Goal: Task Accomplishment & Management: Use online tool/utility

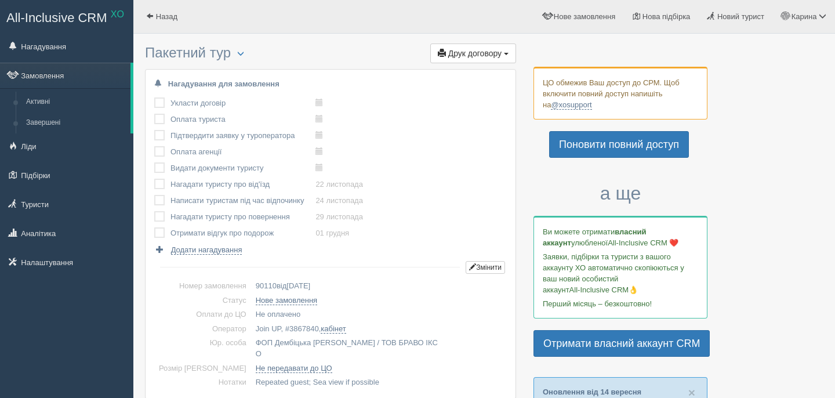
click at [470, 54] on span "Друк договору" at bounding box center [474, 53] width 53 height 9
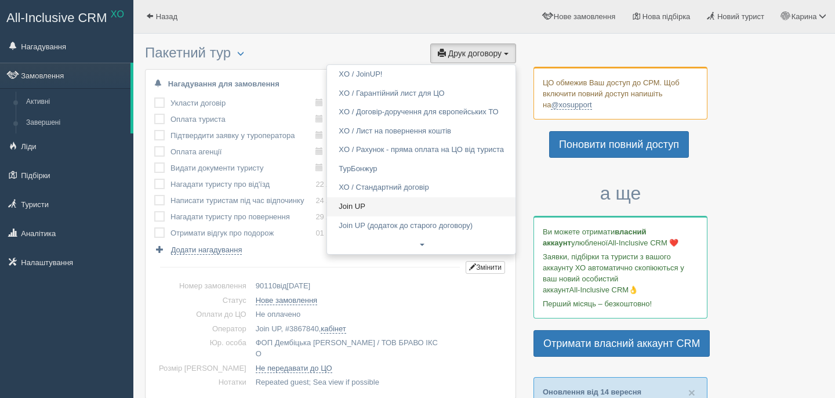
click at [381, 202] on link "Join UP" at bounding box center [421, 206] width 189 height 19
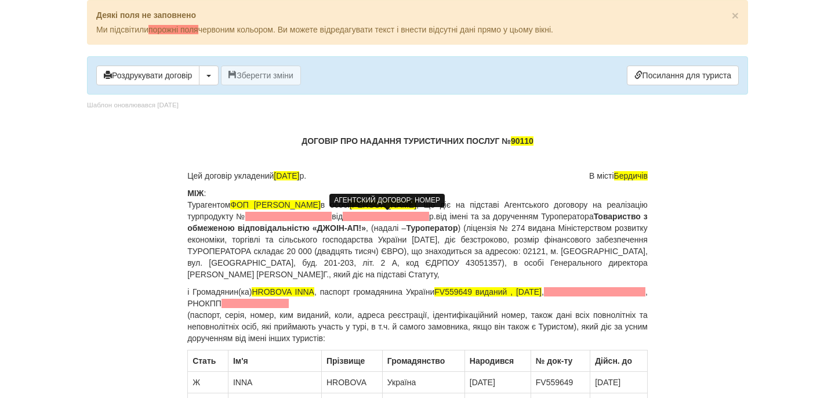
click at [332, 218] on span at bounding box center [288, 216] width 86 height 9
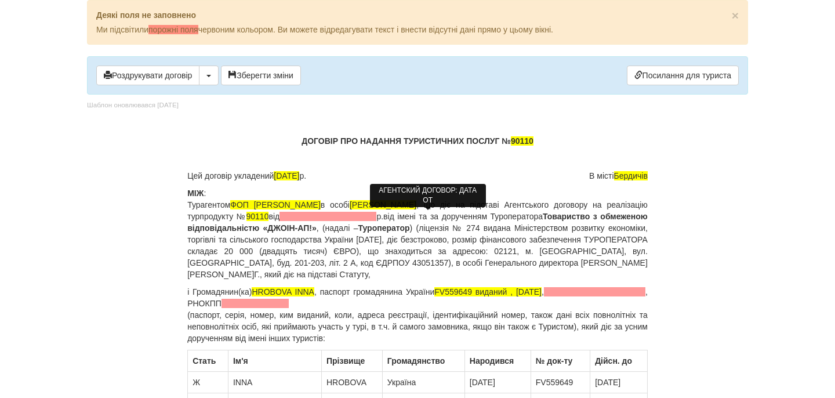
click at [376, 217] on span at bounding box center [328, 216] width 97 height 9
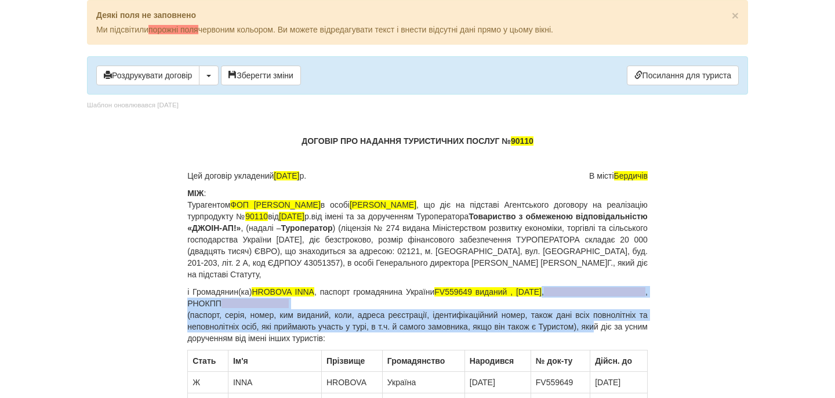
drag, startPoint x: 568, startPoint y: 292, endPoint x: 610, endPoint y: 326, distance: 53.2
click at [610, 326] on p "і Громадянин(ка) HROBOVA INNA , паспорт громадянина України FV559649 виданий , …" at bounding box center [417, 315] width 461 height 58
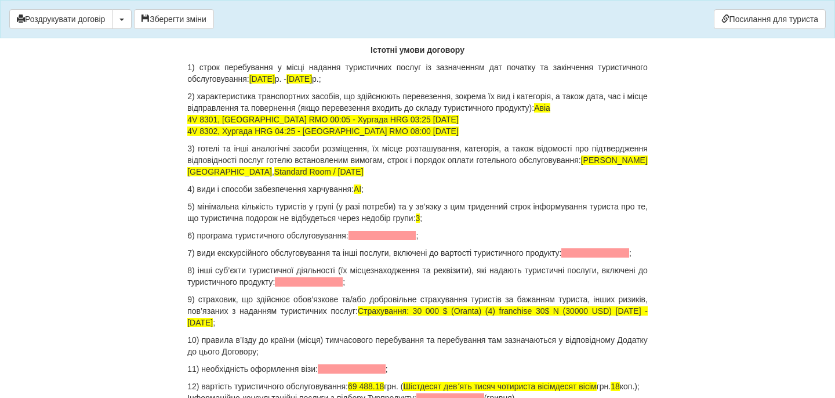
scroll to position [1123, 0]
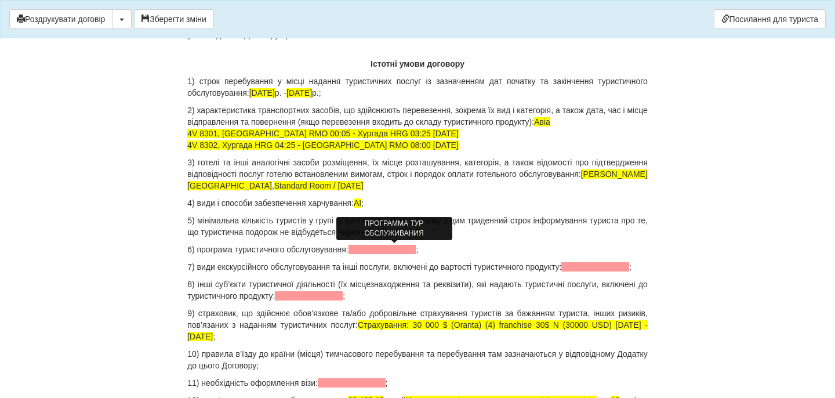
click at [396, 252] on span at bounding box center [383, 249] width 68 height 9
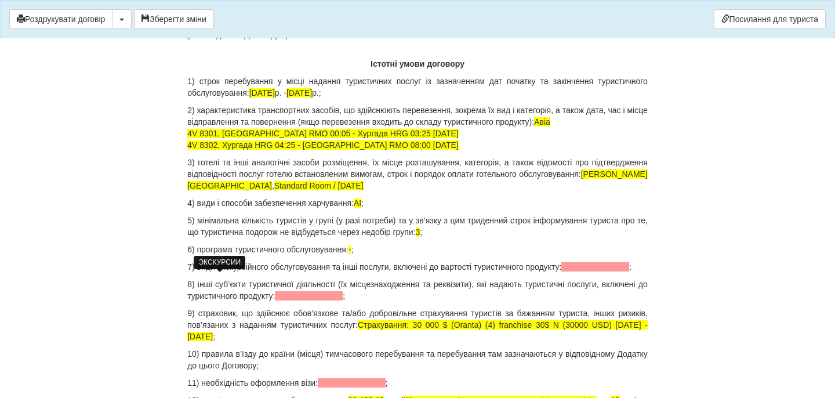
click at [561, 271] on span at bounding box center [595, 266] width 68 height 9
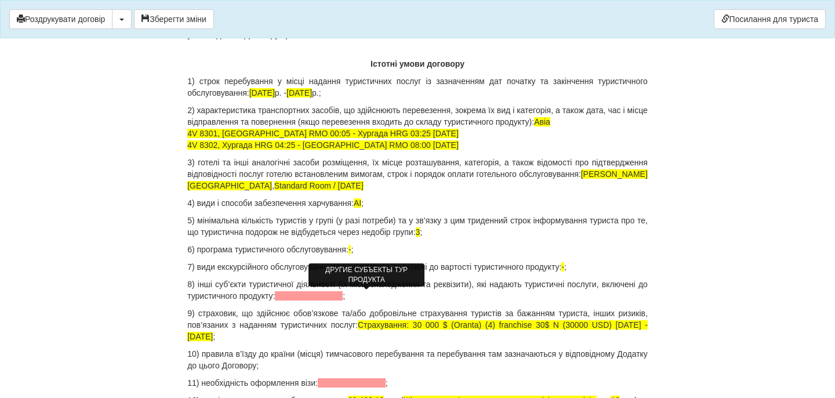
click at [342, 293] on span at bounding box center [309, 295] width 68 height 9
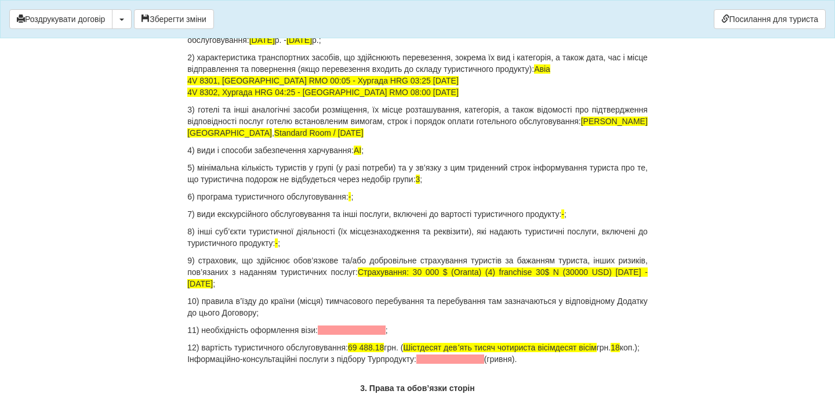
scroll to position [1195, 0]
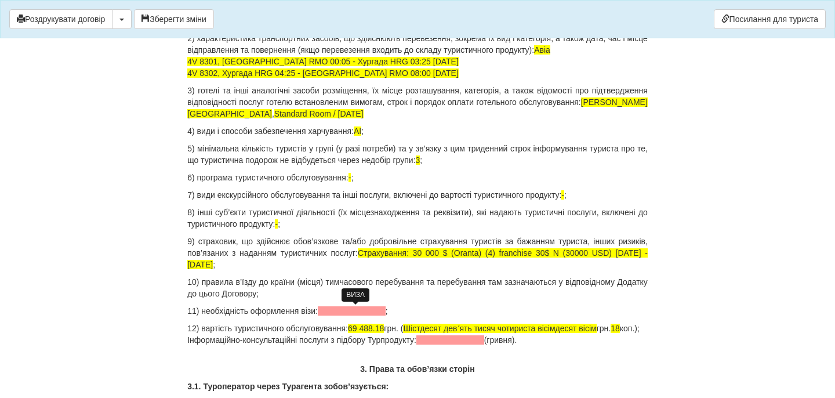
click at [335, 309] on span at bounding box center [352, 310] width 68 height 9
drag, startPoint x: 366, startPoint y: 329, endPoint x: 399, endPoint y: 324, distance: 32.8
click at [384, 328] on span "69 488.18" at bounding box center [366, 328] width 36 height 9
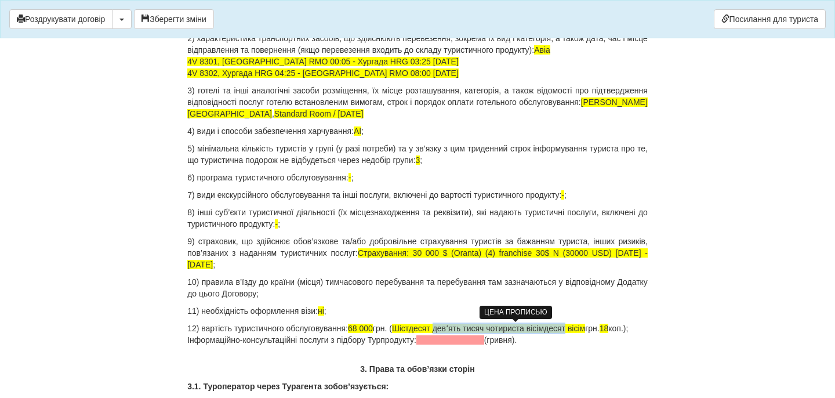
drag, startPoint x: 457, startPoint y: 331, endPoint x: 596, endPoint y: 328, distance: 139.2
click at [585, 328] on span "Шістдесят девʼять тисяч чотириста вісімдесят вісім" at bounding box center [488, 328] width 193 height 9
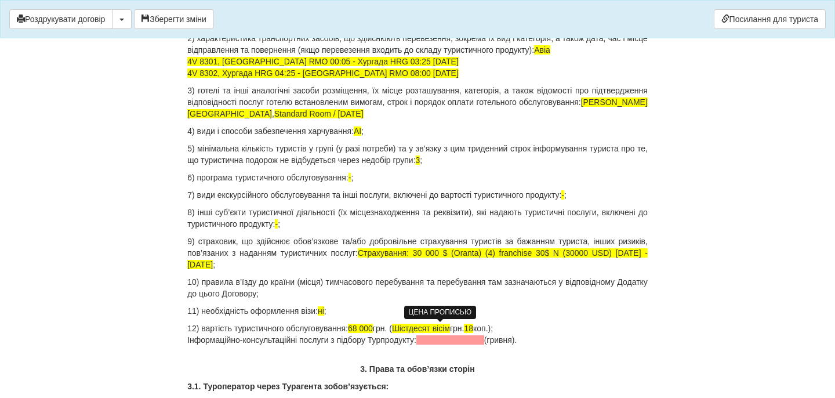
click at [450, 328] on span "Шістдесят вісім" at bounding box center [421, 328] width 58 height 9
click at [470, 328] on p "12) вартість туристичного обслуговування: 68 000 грн. ( Шістдесят вісім грн. 18…" at bounding box center [417, 334] width 461 height 23
click at [523, 327] on p "12) вартість туристичного обслуговування: 68 000 грн. ( Шістдесят вісім тисяч г…" at bounding box center [417, 334] width 461 height 23
click at [553, 329] on p "12) вартість туристичного обслуговування: 68 000 грн. ( Шістдесят вісім тисяч г…" at bounding box center [417, 334] width 461 height 23
drag, startPoint x: 552, startPoint y: 346, endPoint x: 186, endPoint y: 352, distance: 366.1
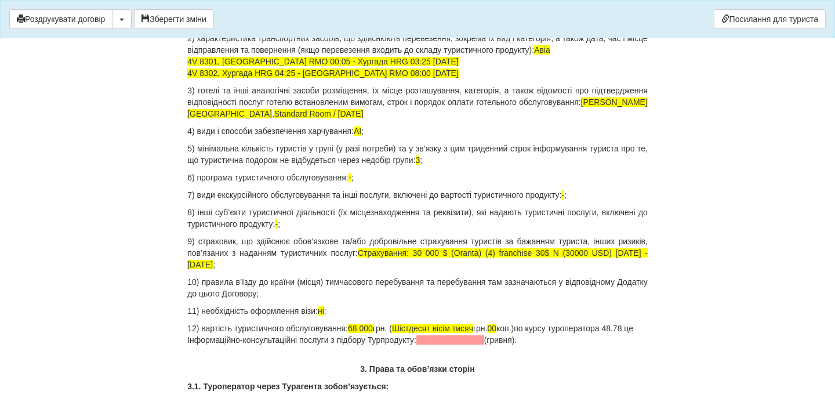
click at [270, 342] on p "12) вартість туристичного обслуговування: 68 000 грн. ( Шістдесят вісім тисяч г…" at bounding box center [417, 334] width 461 height 23
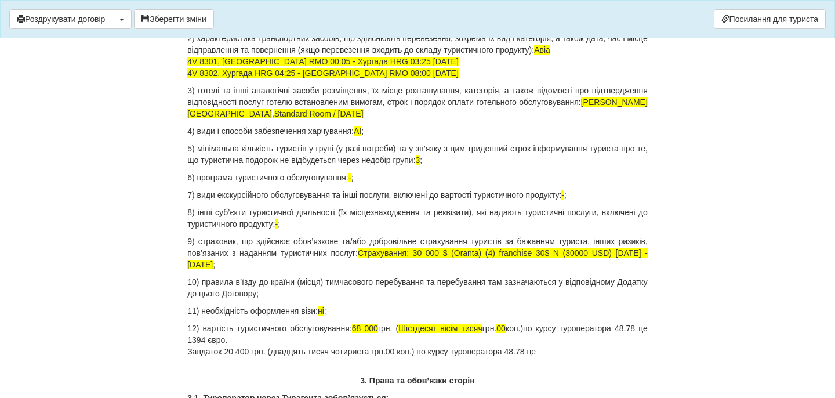
click at [575, 351] on p "12) вартість туристичного обслуговування: 68 000 грн. ( Шістдесят вісім тисяч г…" at bounding box center [417, 340] width 461 height 35
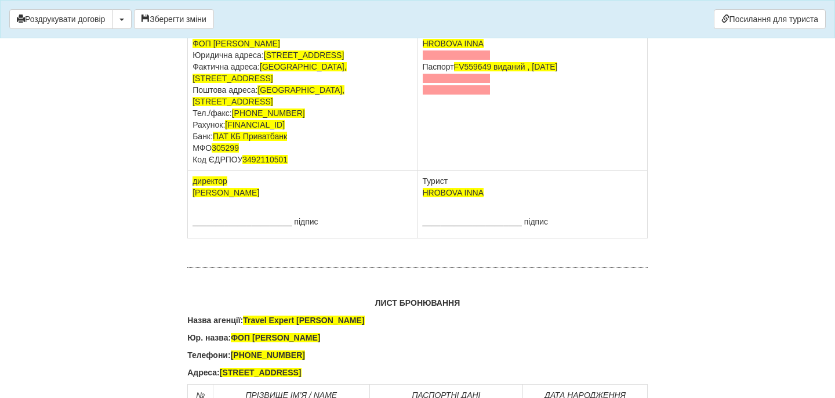
scroll to position [7298, 0]
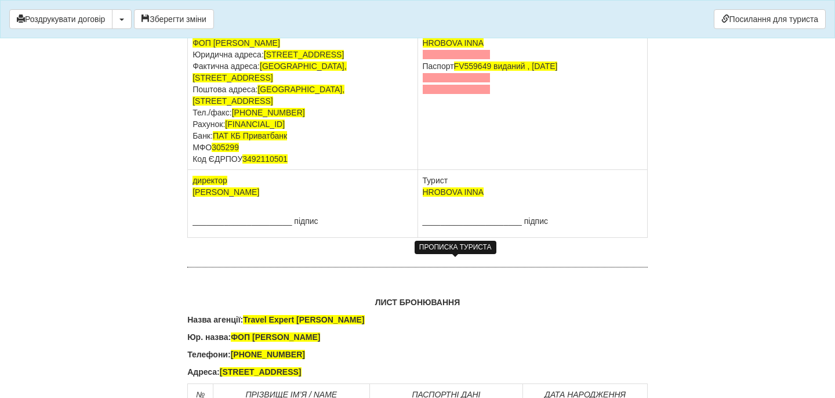
click at [481, 59] on span at bounding box center [457, 54] width 68 height 9
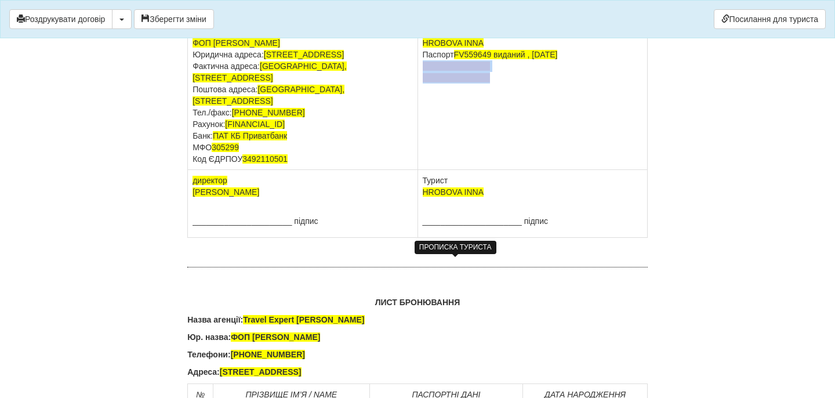
drag, startPoint x: 496, startPoint y: 291, endPoint x: 420, endPoint y: 274, distance: 78.0
click at [420, 170] on td "HROBOVA INNA Паспорт FV559649 виданий , 26.06.2019" at bounding box center [533, 100] width 230 height 137
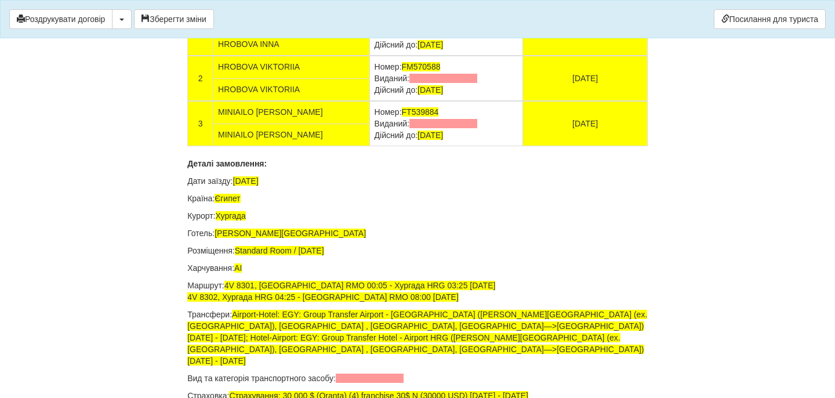
scroll to position [7726, 0]
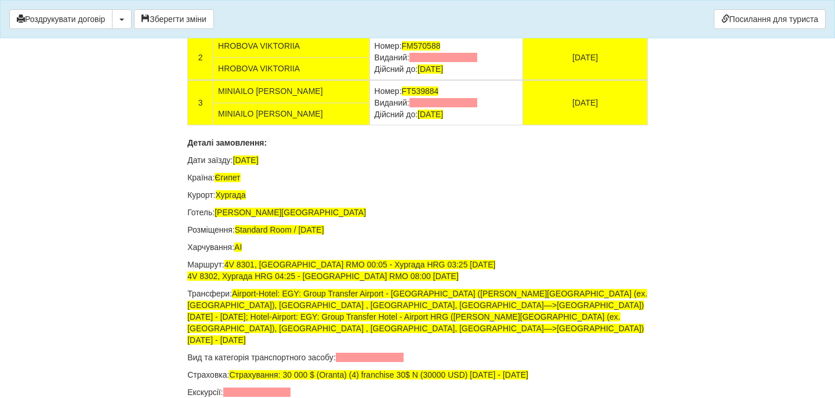
drag, startPoint x: 472, startPoint y: 223, endPoint x: 360, endPoint y: 223, distance: 112.0
click at [369, 35] on td "Номер: FV559649 Виданий: Дійсний до: 26.06.2029" at bounding box center [446, 12] width 154 height 45
drag, startPoint x: 472, startPoint y: 267, endPoint x: 361, endPoint y: 265, distance: 110.8
click at [369, 80] on td "Номер: FM570588 Виданий: Дійсний до: 02.04.2028" at bounding box center [446, 57] width 154 height 45
drag, startPoint x: 472, startPoint y: 312, endPoint x: 363, endPoint y: 311, distance: 109.1
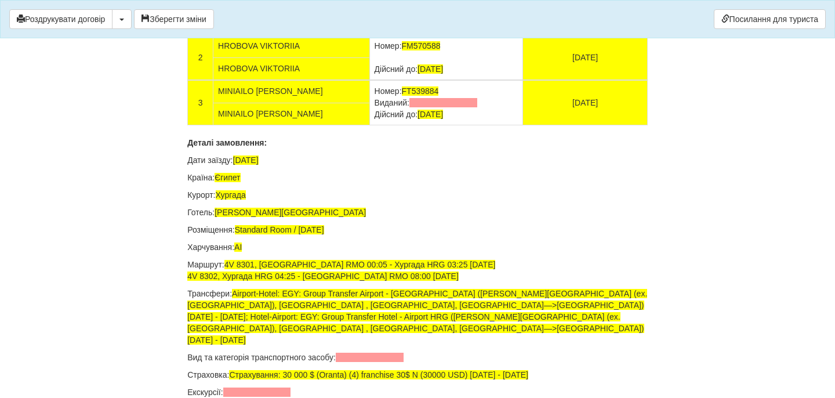
click at [369, 125] on td "Номер: FT539884 Виданий: Дійсний до: 13.12.2028" at bounding box center [446, 102] width 154 height 45
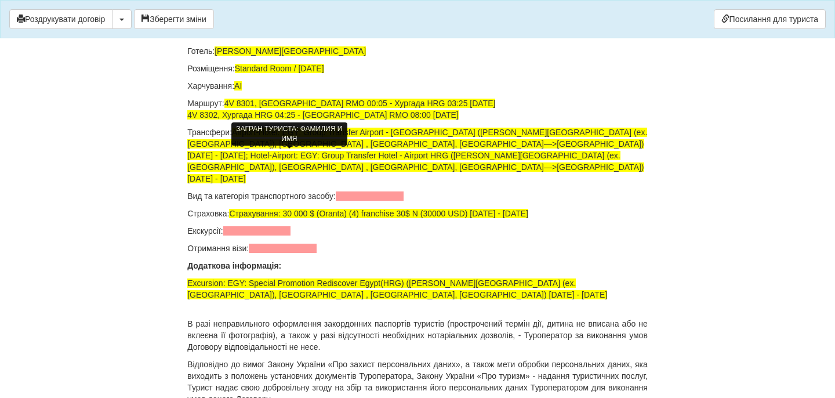
scroll to position [7943, 0]
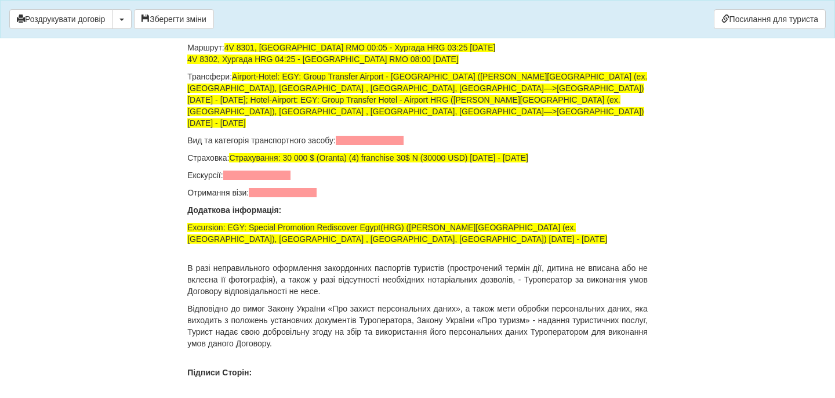
click at [375, 146] on p "Вид та категорія транспортного засобу:" at bounding box center [417, 141] width 461 height 12
click at [375, 146] on p "Вид та категорія транспортного засобу: а" at bounding box center [417, 141] width 461 height 12
click at [400, 145] on span "а" at bounding box center [369, 140] width 67 height 9
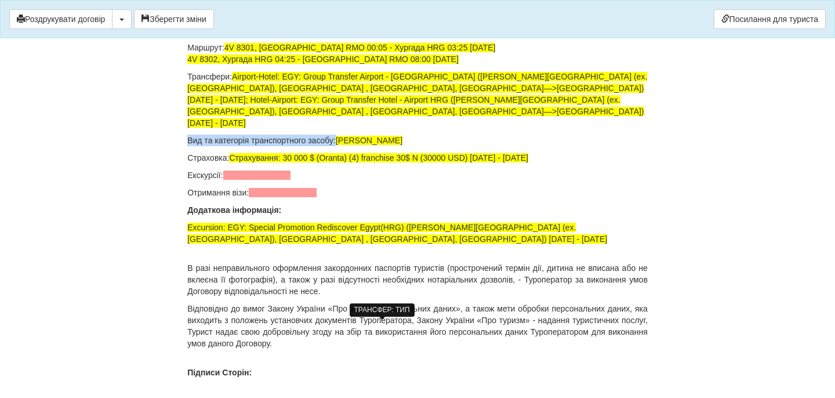
click at [400, 145] on span "а" at bounding box center [369, 140] width 67 height 9
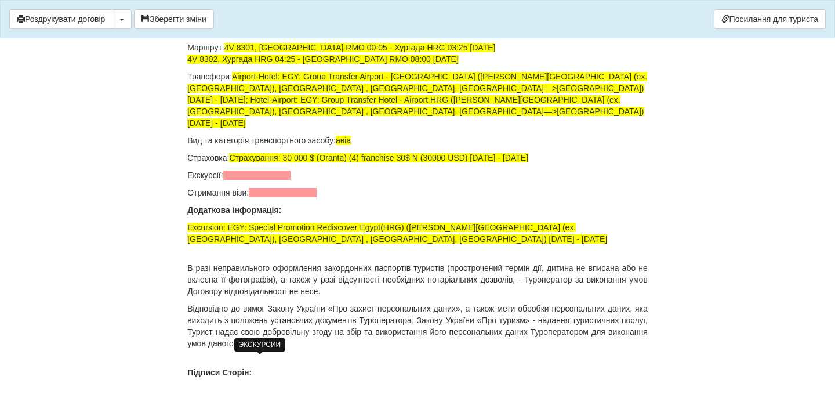
click at [276, 180] on span at bounding box center [257, 175] width 68 height 9
click at [280, 197] on span at bounding box center [283, 192] width 68 height 9
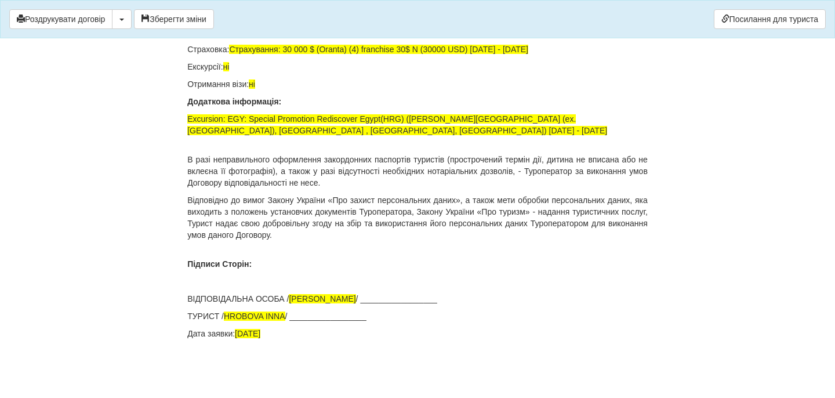
scroll to position [8237, 0]
click at [187, 13] on button "Зберегти зміни" at bounding box center [174, 19] width 80 height 20
click at [100, 14] on button "Роздрукувати договір" at bounding box center [60, 19] width 103 height 20
